Goal: Information Seeking & Learning: Learn about a topic

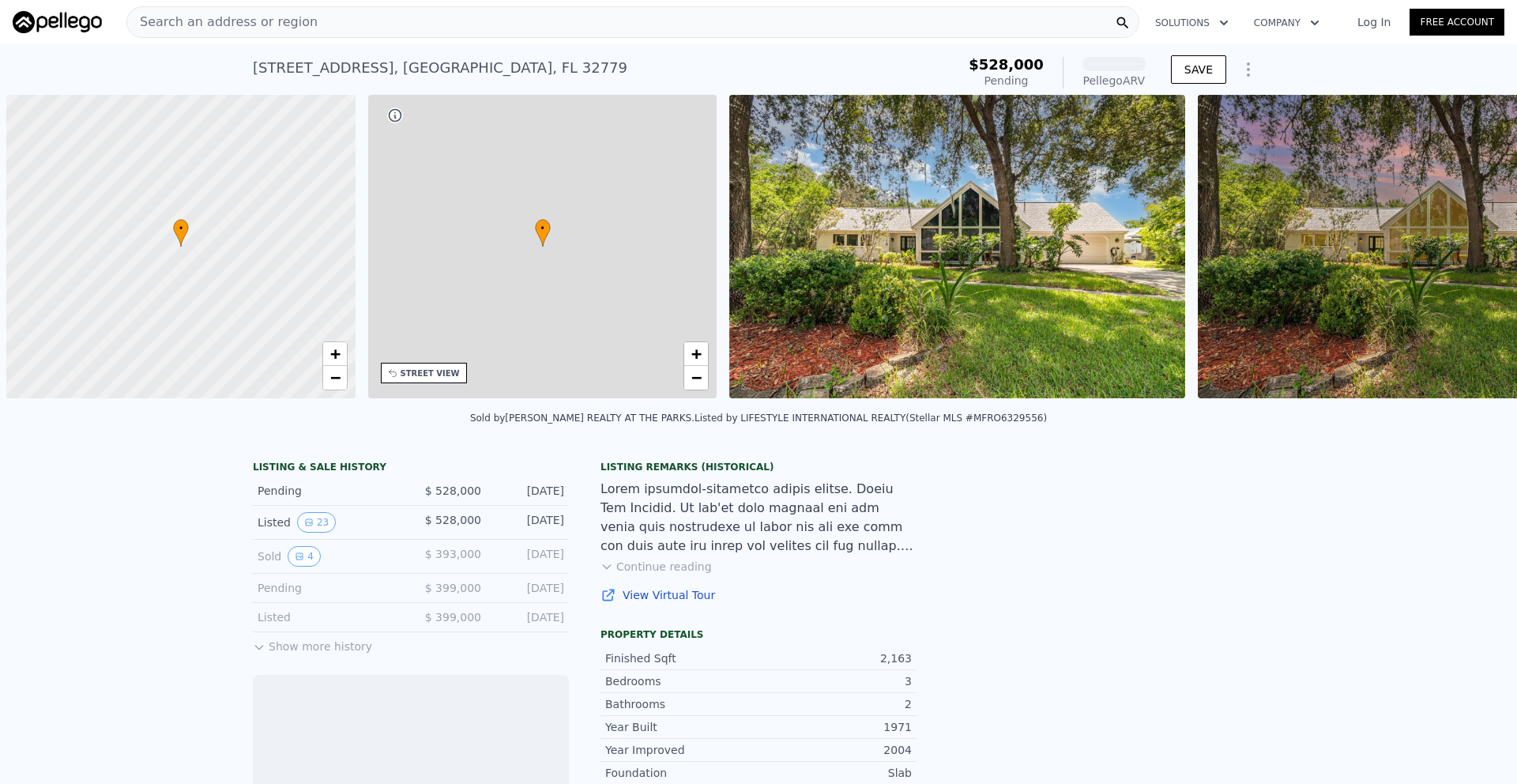
scroll to position [0, 7]
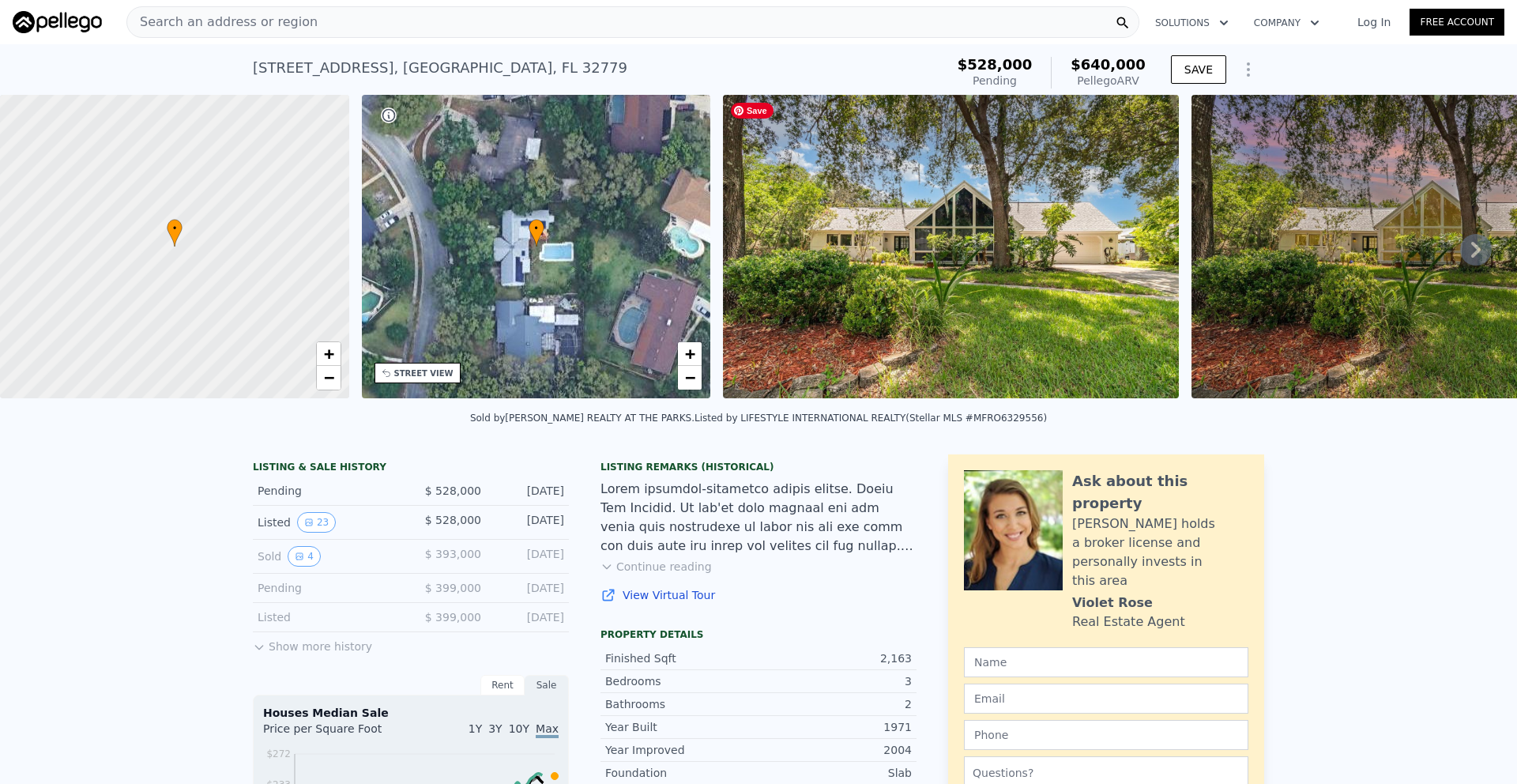
click at [888, 336] on img at bounding box center [950, 246] width 455 height 304
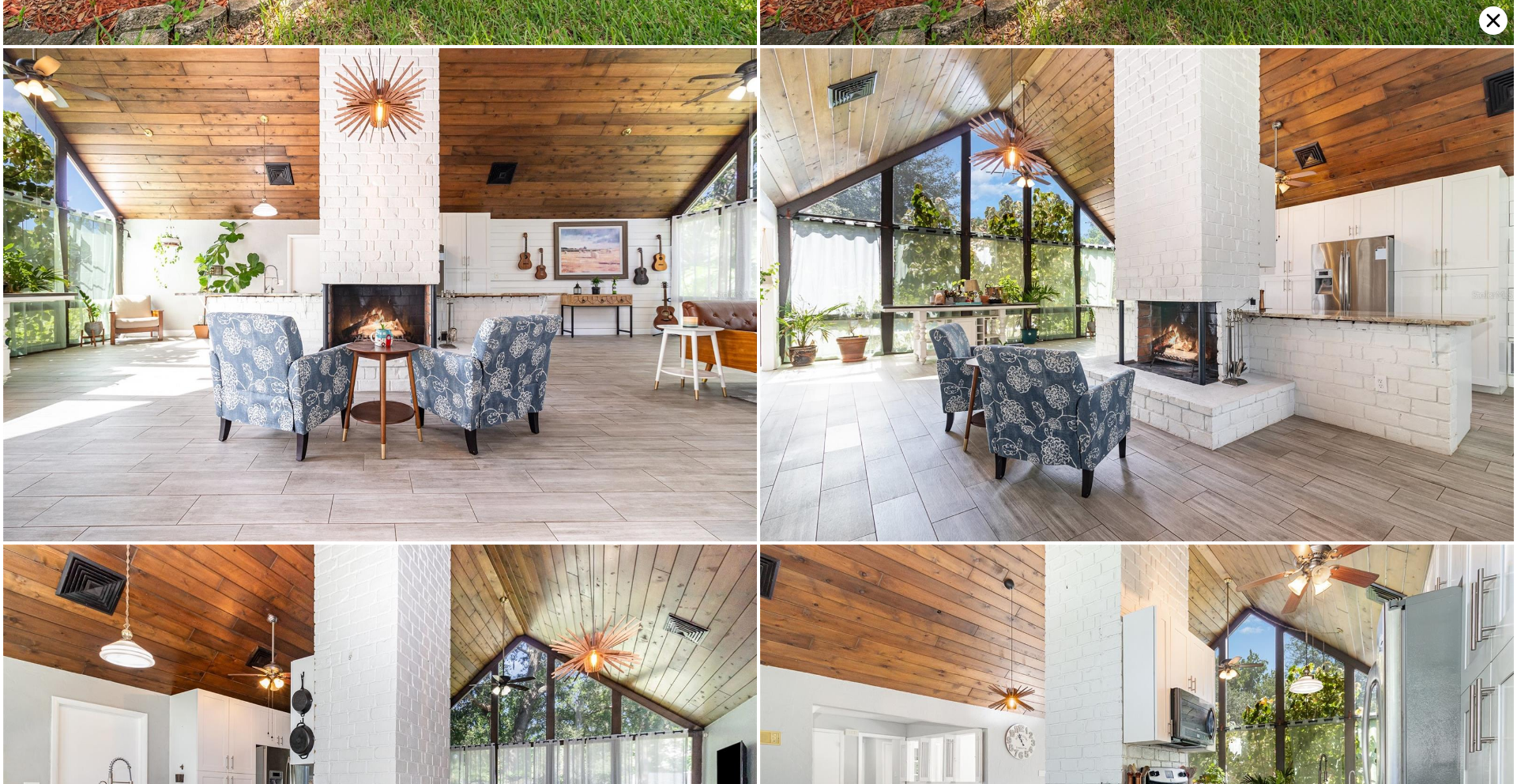
scroll to position [0, 0]
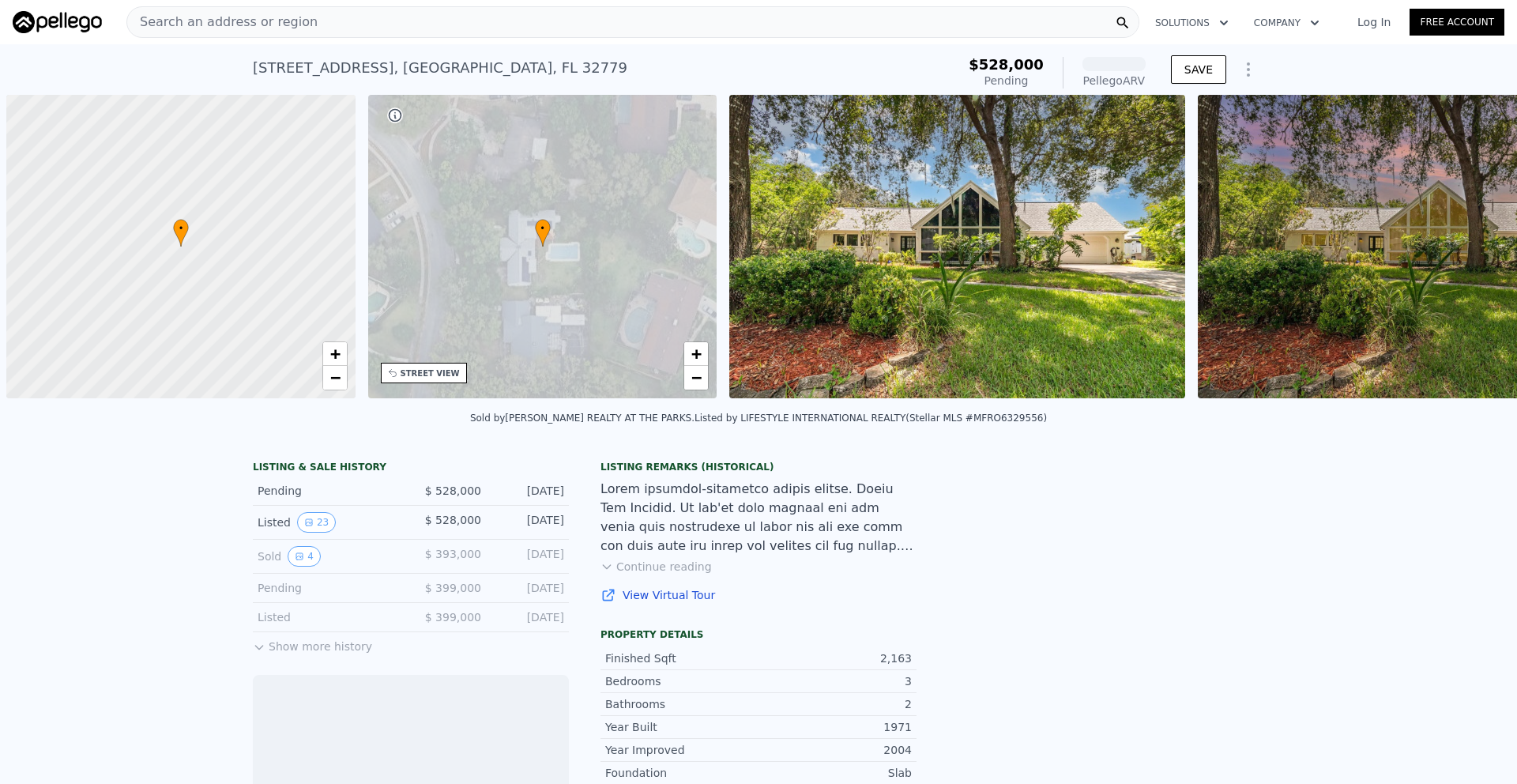
scroll to position [0, 7]
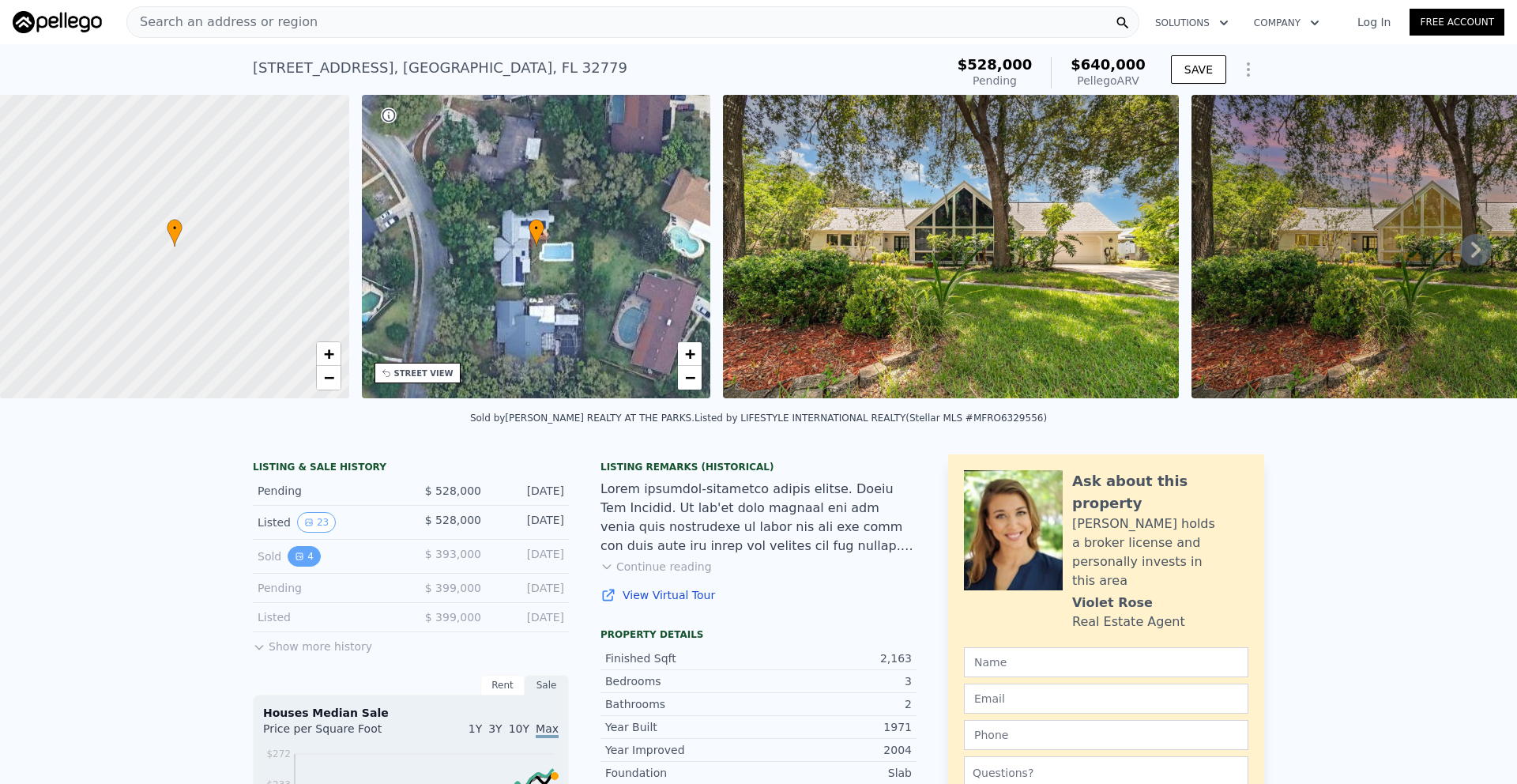
click at [301, 567] on button "4" at bounding box center [304, 556] width 33 height 21
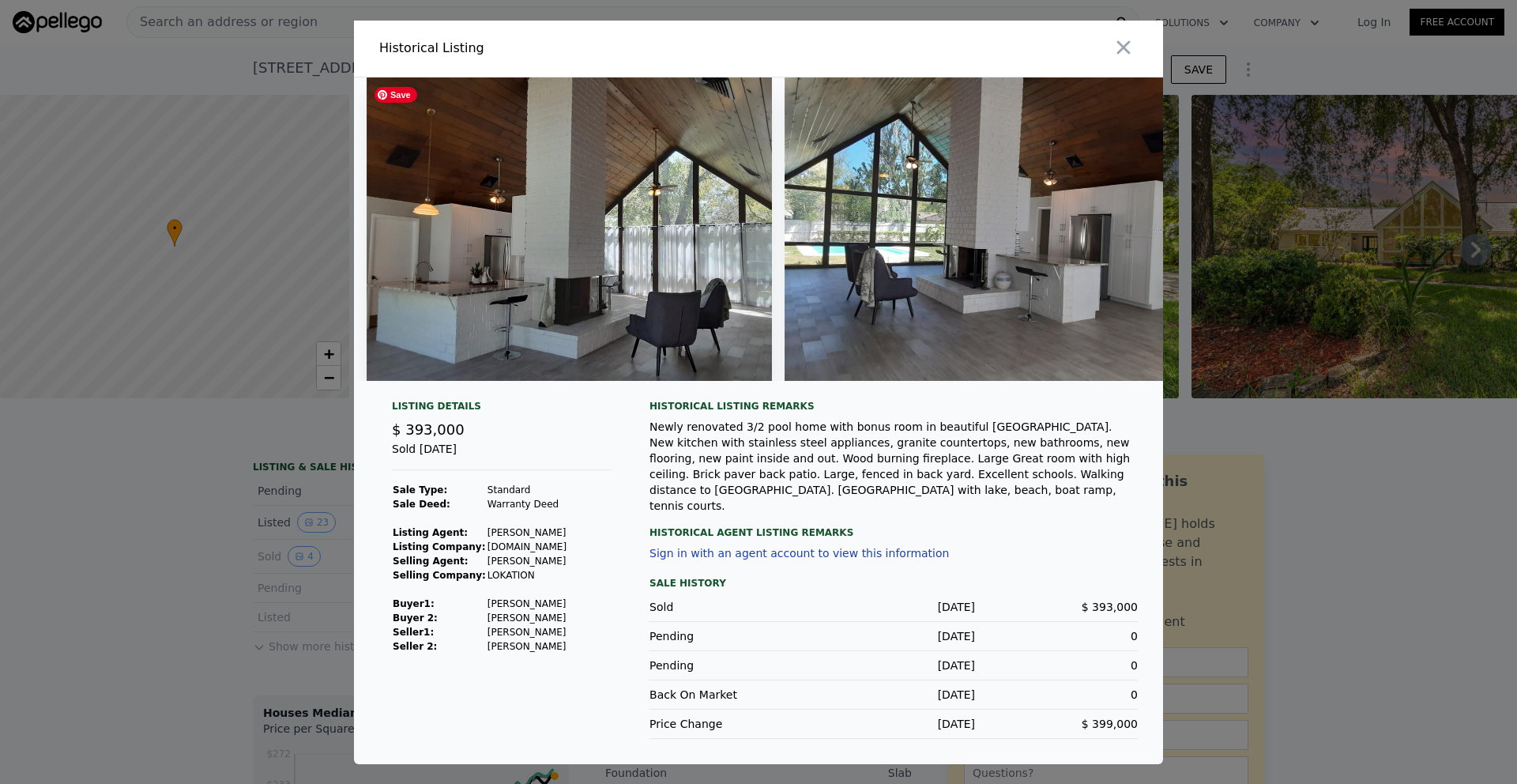
click at [553, 262] on img at bounding box center [569, 229] width 406 height 304
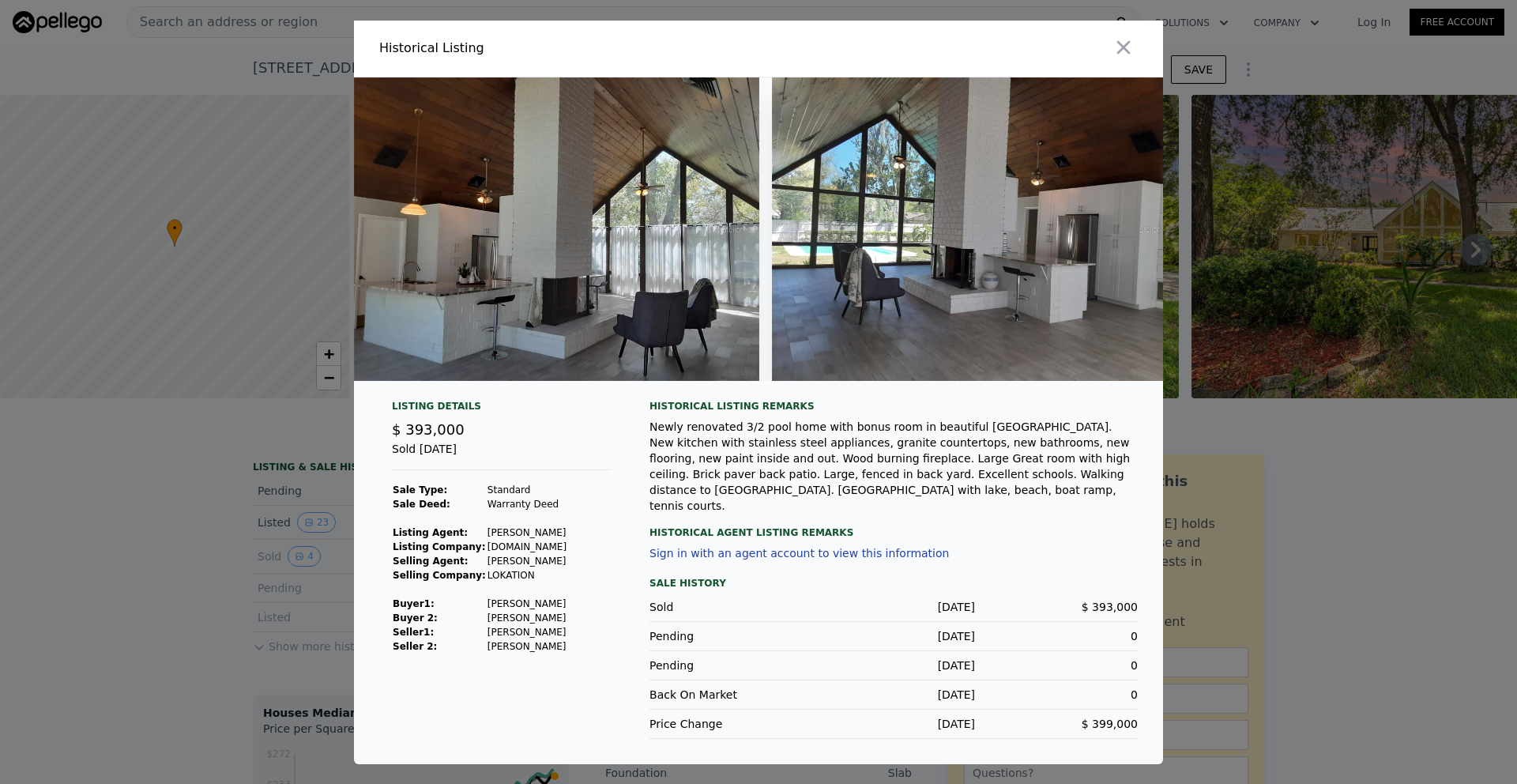
scroll to position [0, 0]
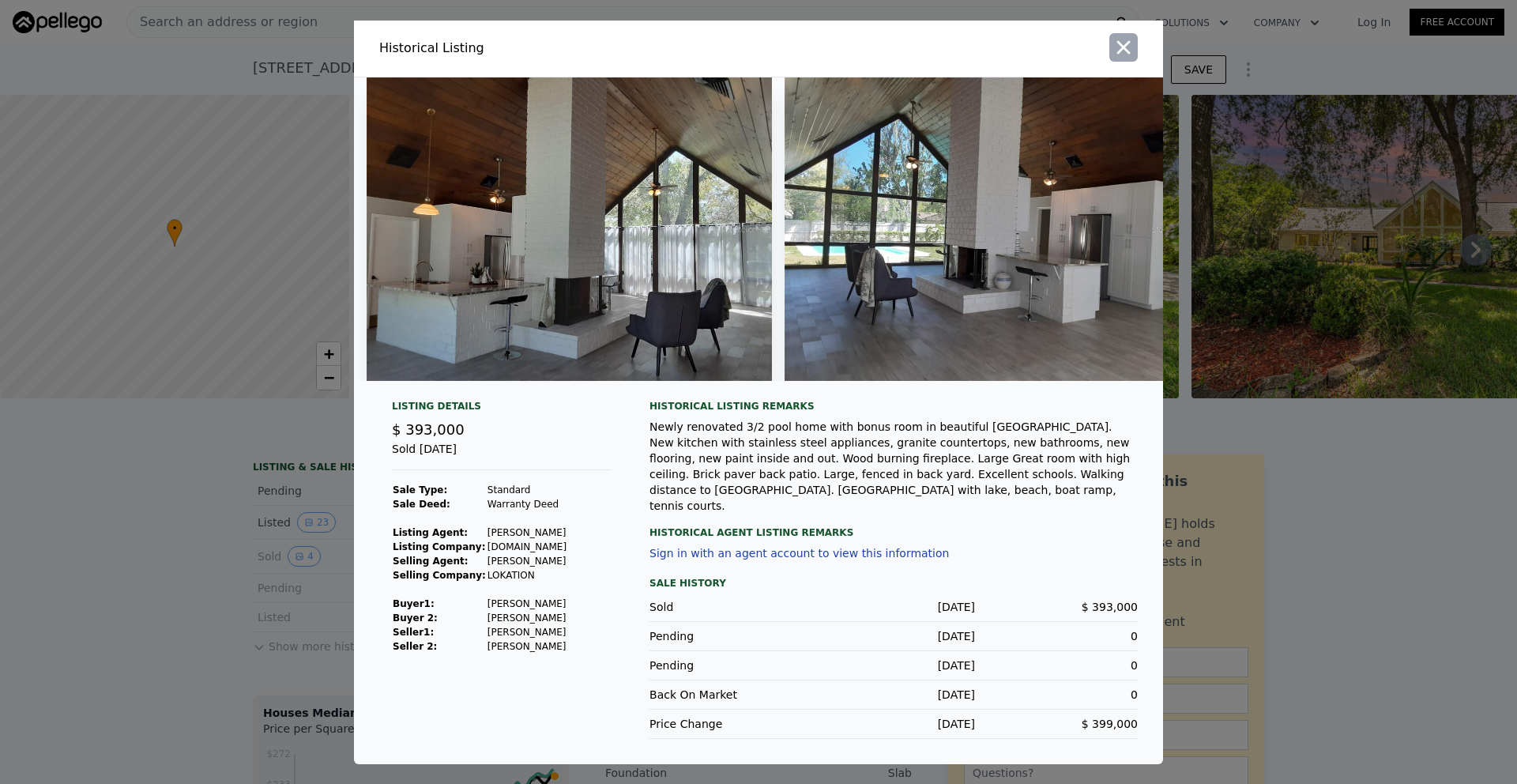
click at [1116, 48] on icon "button" at bounding box center [1123, 47] width 22 height 22
